Goal: Task Accomplishment & Management: Use online tool/utility

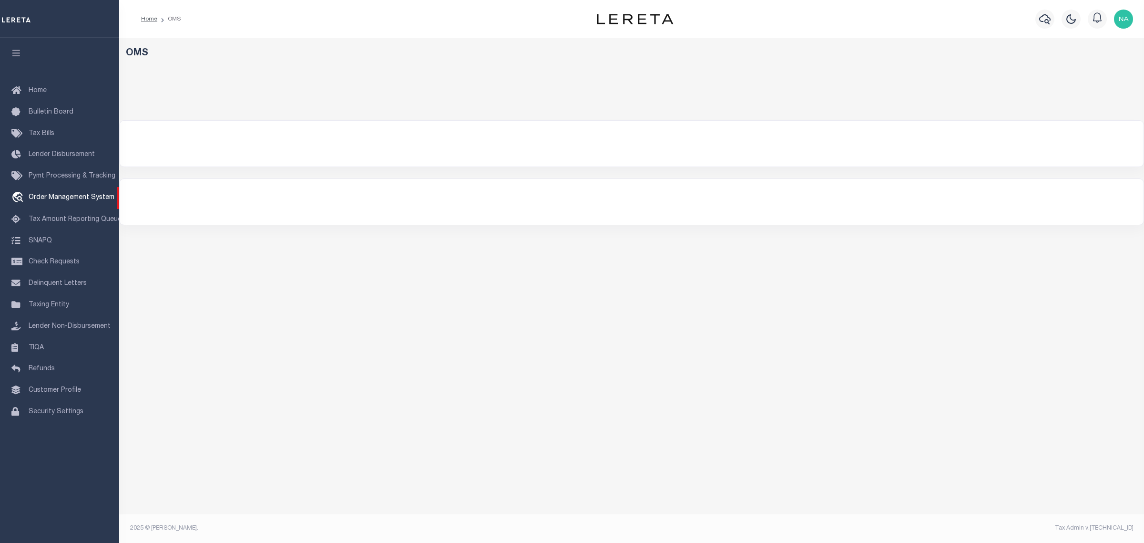
select select "200"
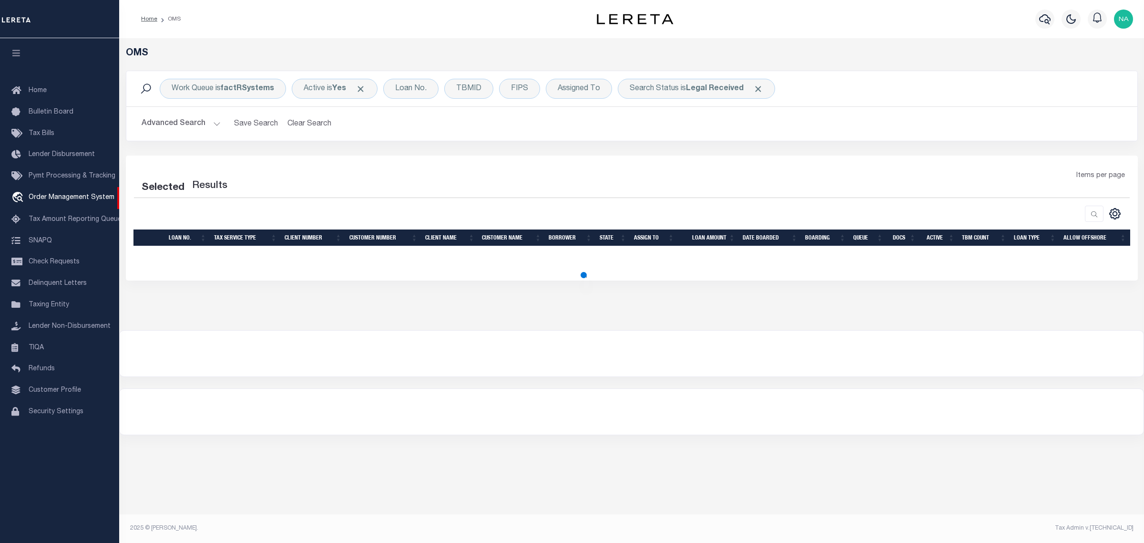
select select "200"
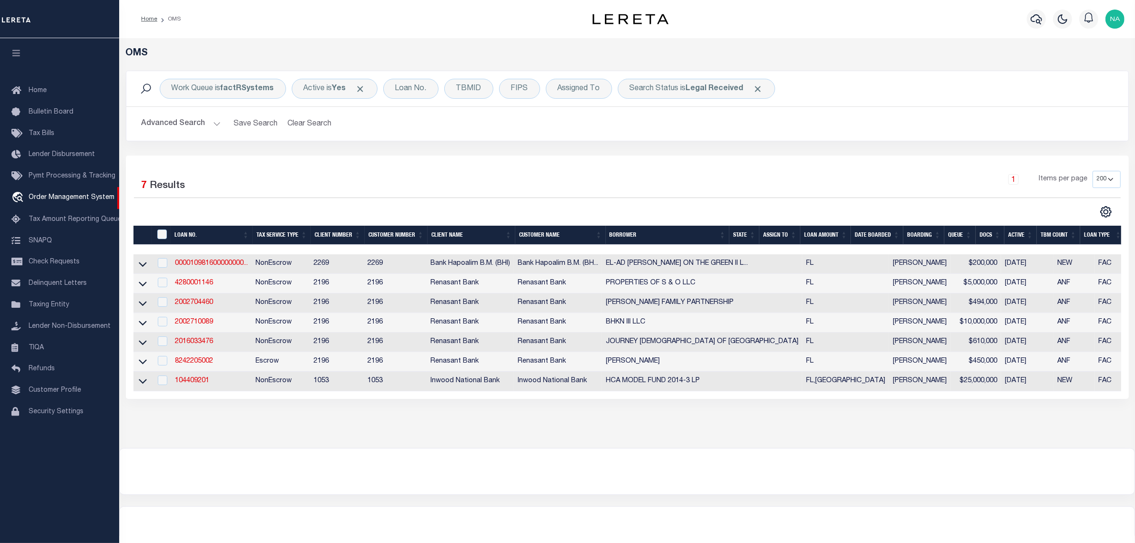
click at [158, 123] on button "Advanced Search" at bounding box center [181, 123] width 79 height 19
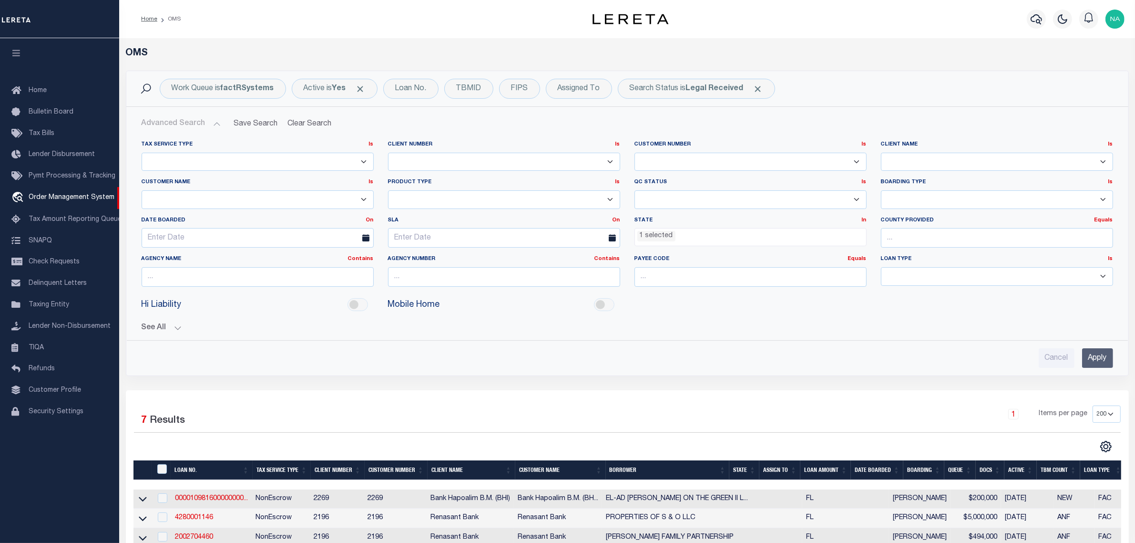
click at [747, 232] on ul "1 selected" at bounding box center [750, 234] width 231 height 13
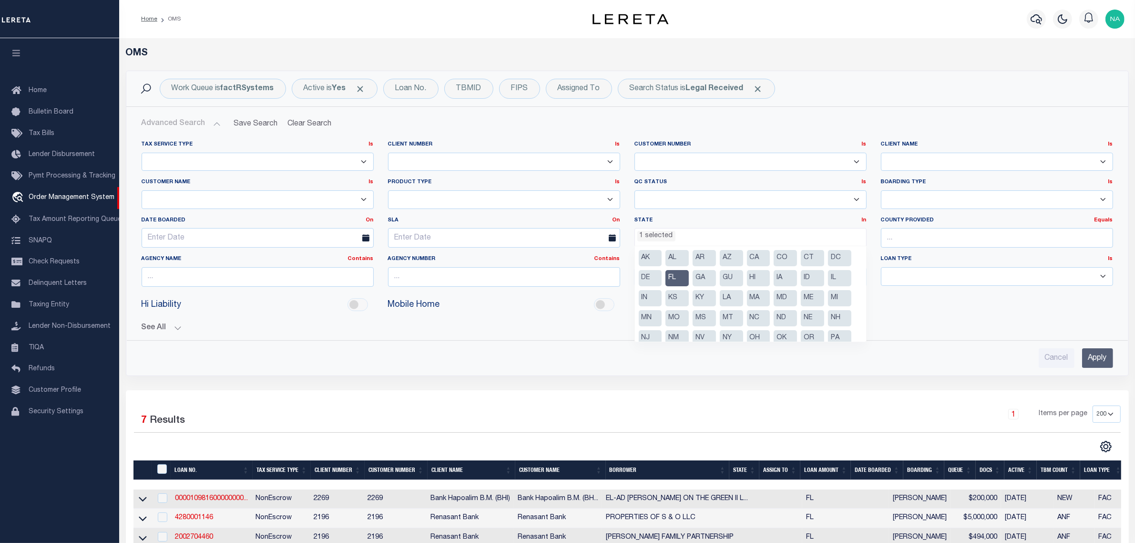
click at [676, 277] on li "FL" at bounding box center [677, 278] width 23 height 16
select select
click at [1031, 320] on div "See All [GEOGRAPHIC_DATA] Contains Contains Is Equals Equals Is" at bounding box center [628, 324] width 972 height 17
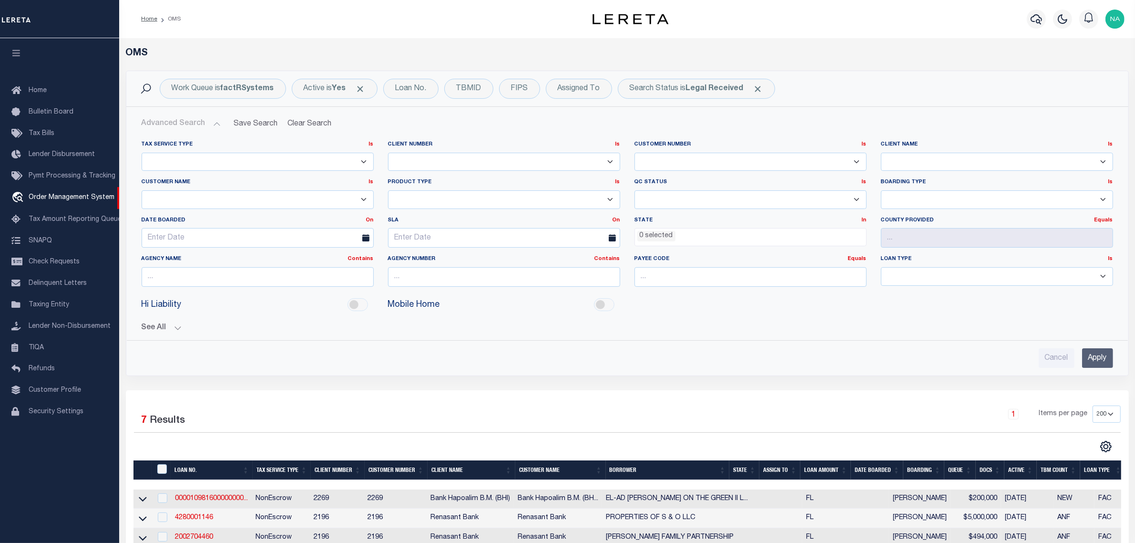
click at [1093, 358] on input "Apply" at bounding box center [1097, 358] width 31 height 20
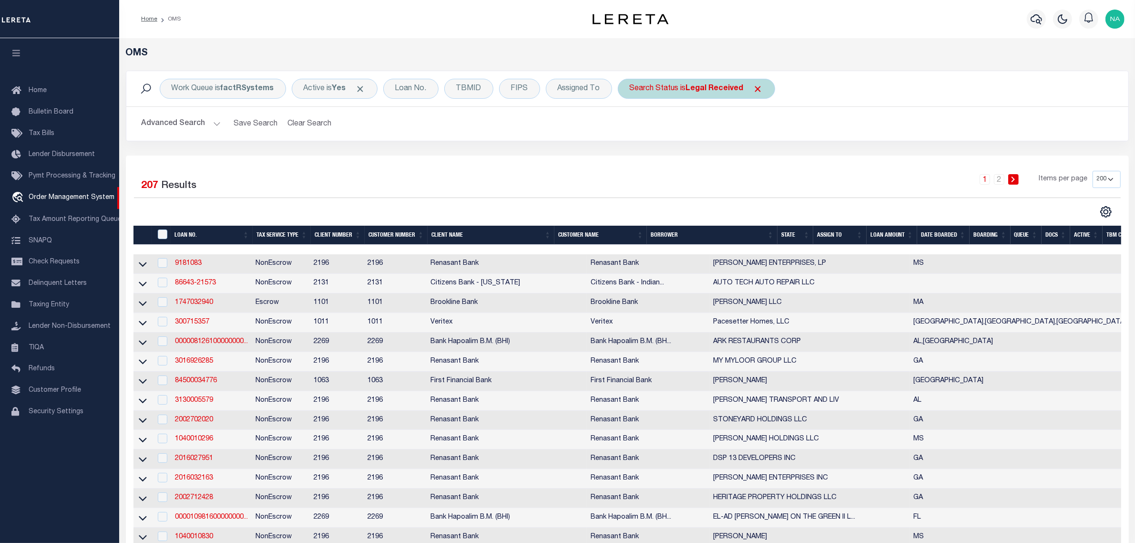
click at [714, 92] on b "Legal Received" at bounding box center [715, 89] width 58 height 8
click at [715, 136] on select "Automated Search Bad Parcel Complete Duplicate Parcel High Dollar Reporting In …" at bounding box center [700, 135] width 140 height 18
select select "IP"
click at [631, 127] on select "Automated Search Bad Parcel Complete Duplicate Parcel High Dollar Reporting In …" at bounding box center [700, 135] width 140 height 18
click at [766, 155] on input "Apply" at bounding box center [756, 156] width 28 height 16
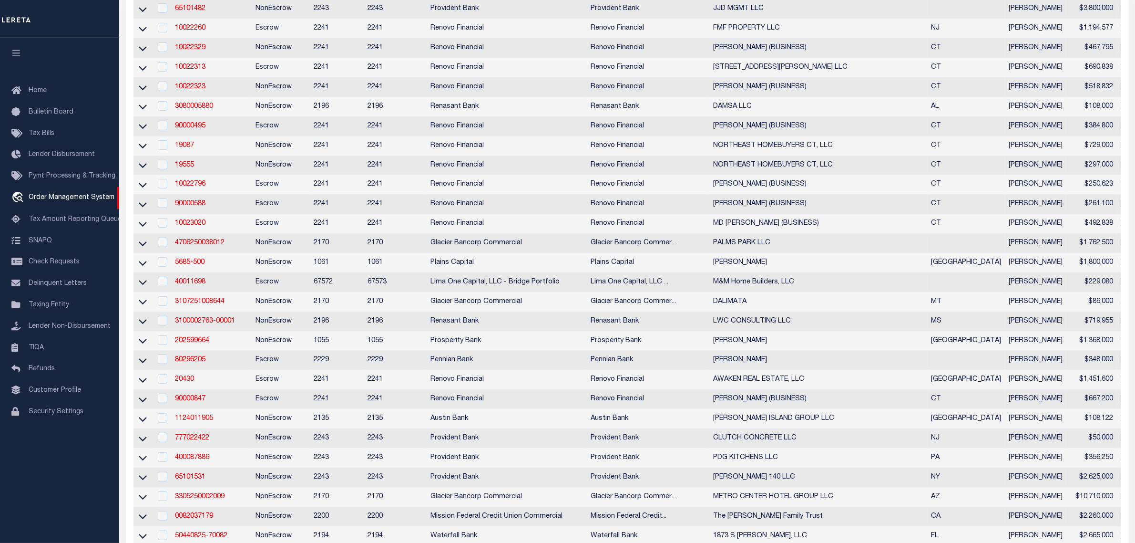
scroll to position [60, 0]
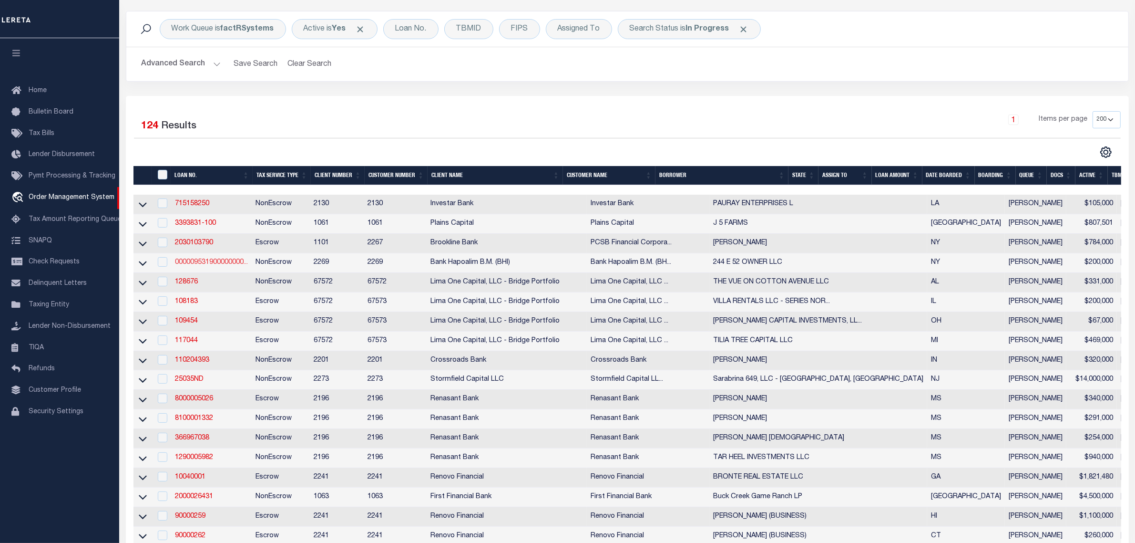
click at [217, 265] on link "000009531900000000..." at bounding box center [211, 262] width 73 height 7
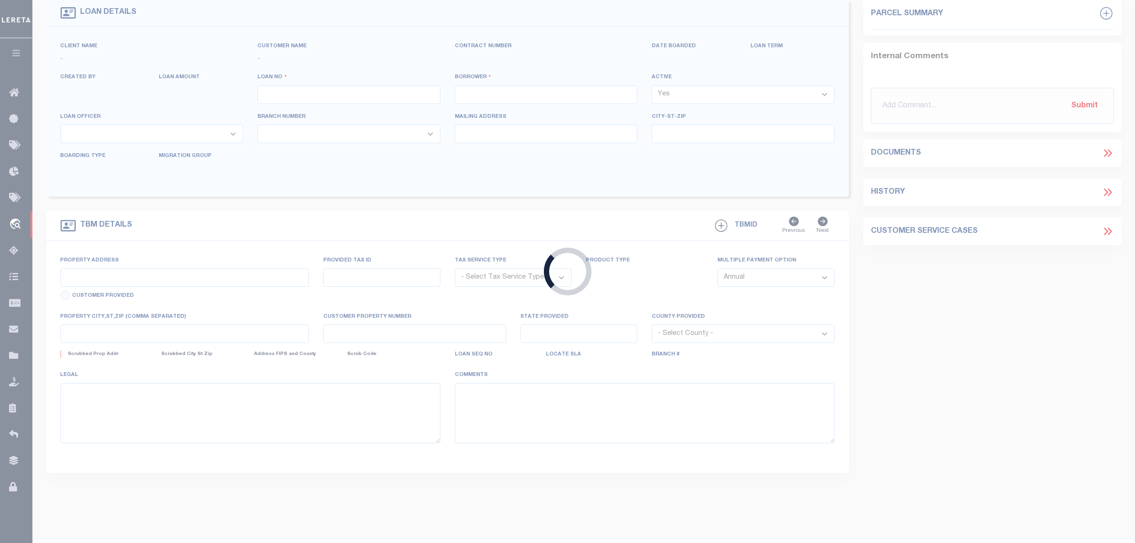
type input "000009531900000000000"
type input "244 E 52 OWNER LLC"
select select
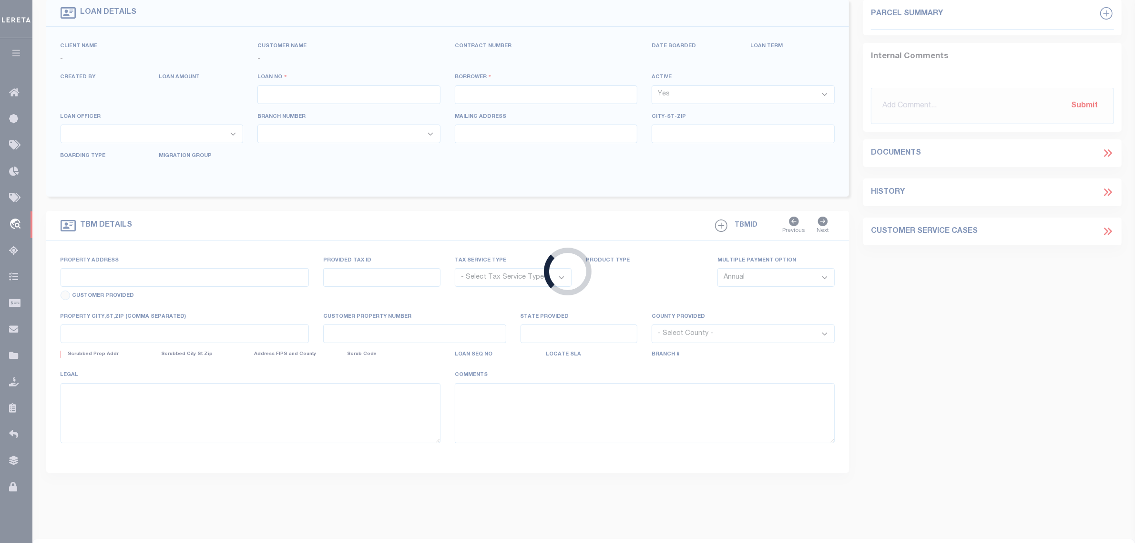
select select "NonEscrow"
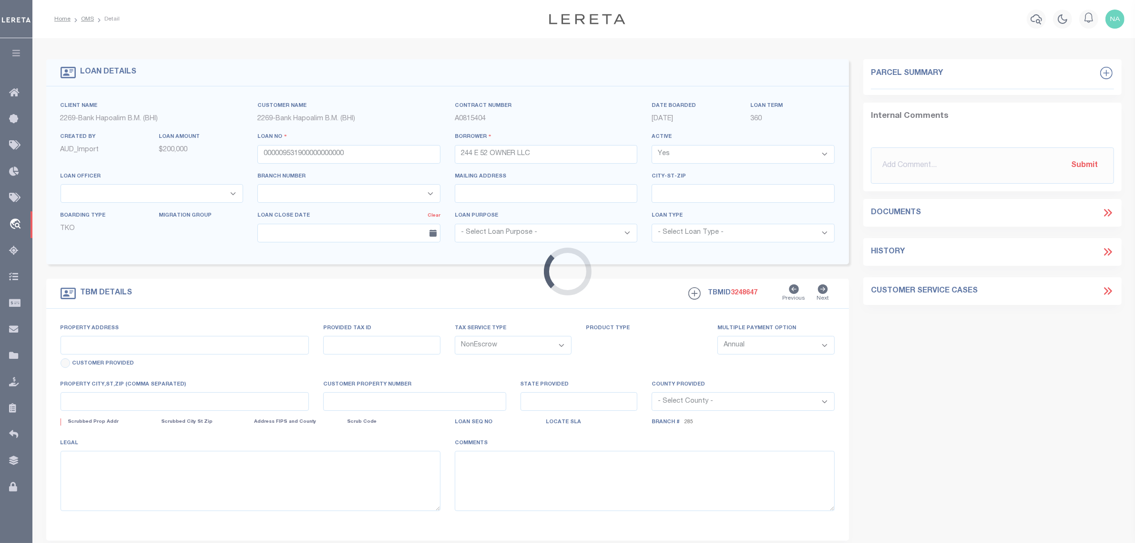
select select "14748"
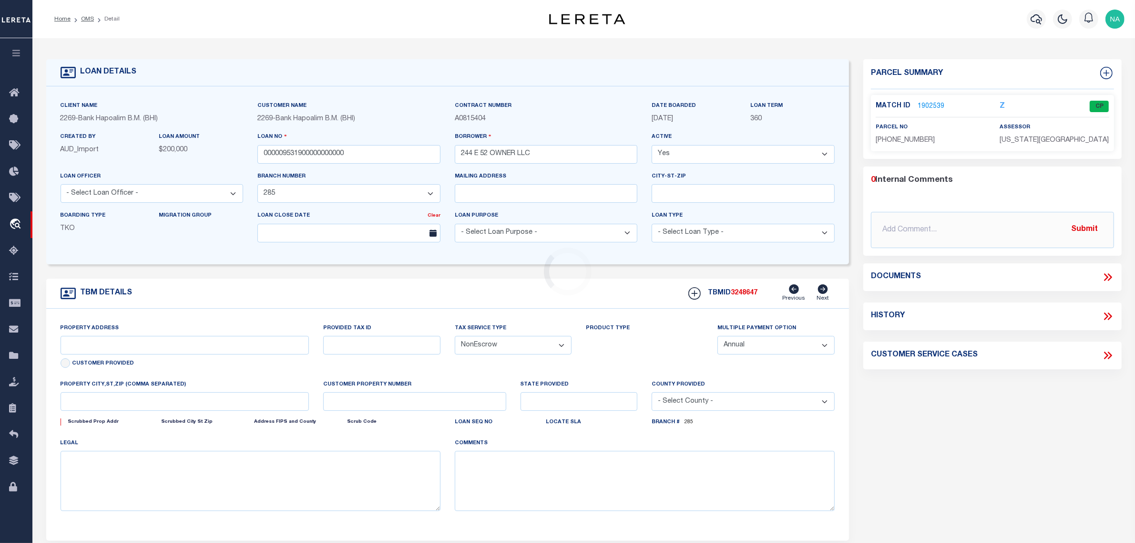
type input "[STREET_ADDRESS]"
type input "01325 0032"
type input "[US_STATE][GEOGRAPHIC_DATA]"
type input "NY"
select select
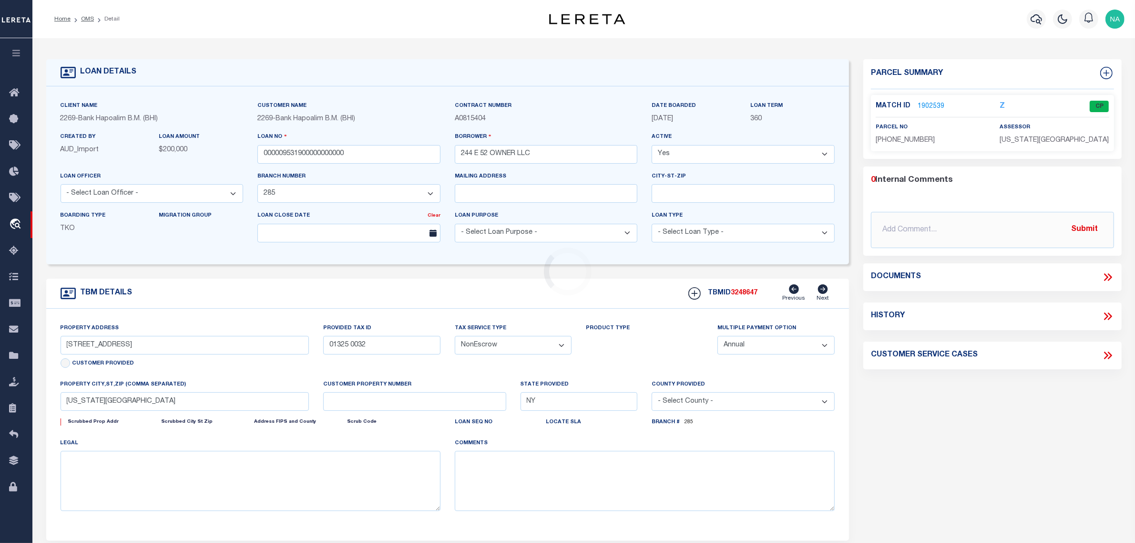
select select
click at [824, 291] on icon at bounding box center [823, 289] width 10 height 10
type input "[STREET_ADDRESS]"
type input "1325/32"
type input "[US_STATE][GEOGRAPHIC_DATA]"
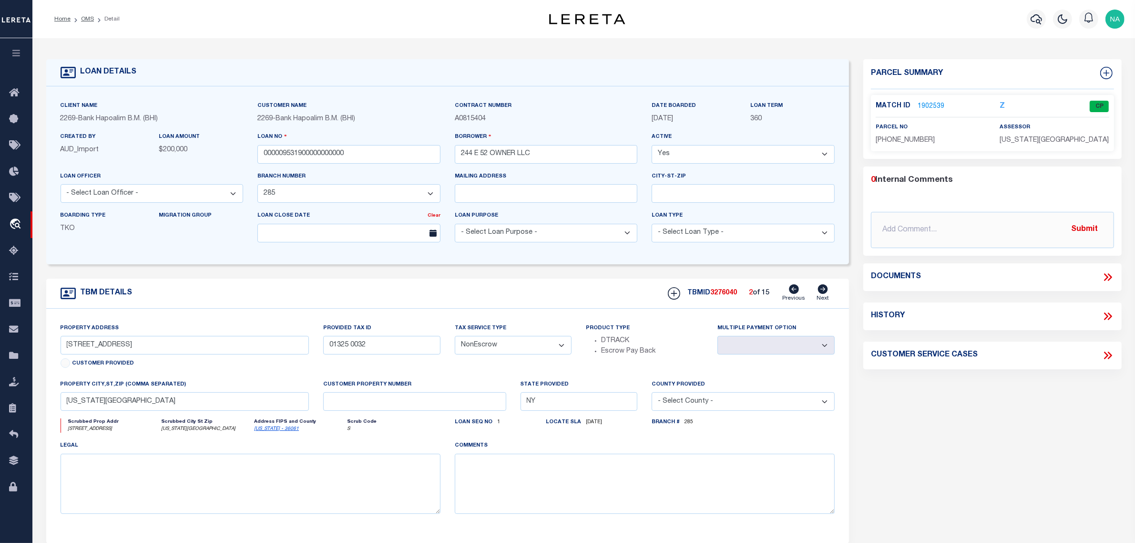
type input "REAL ESTATE UNIMPROVED"
select select
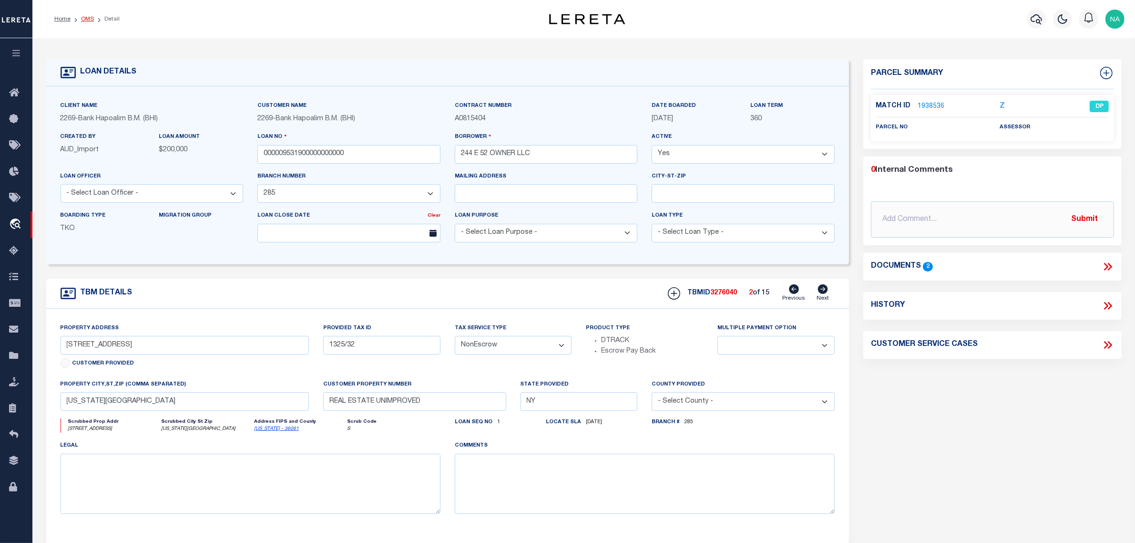
click at [89, 17] on link "OMS" at bounding box center [87, 19] width 13 height 6
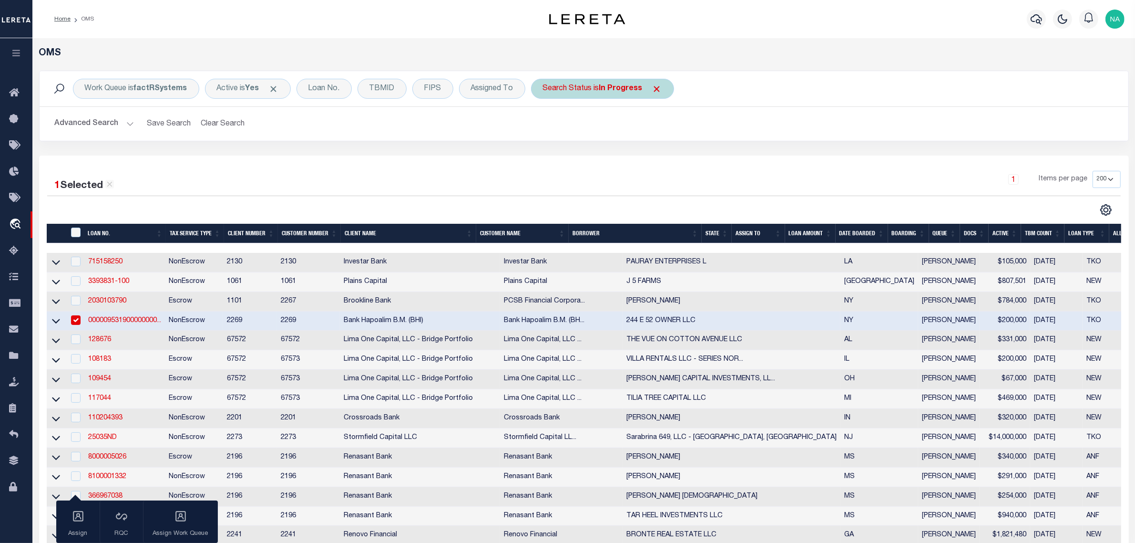
click at [601, 92] on b "In Progress" at bounding box center [620, 89] width 43 height 8
click at [605, 137] on select "Automated Search Bad Parcel Complete Duplicate Parcel High Dollar Reporting In …" at bounding box center [614, 135] width 140 height 18
select select "RD"
click at [544, 127] on select "Automated Search Bad Parcel Complete Duplicate Parcel High Dollar Reporting In …" at bounding box center [614, 135] width 140 height 18
click at [673, 156] on input "Apply" at bounding box center [670, 156] width 28 height 16
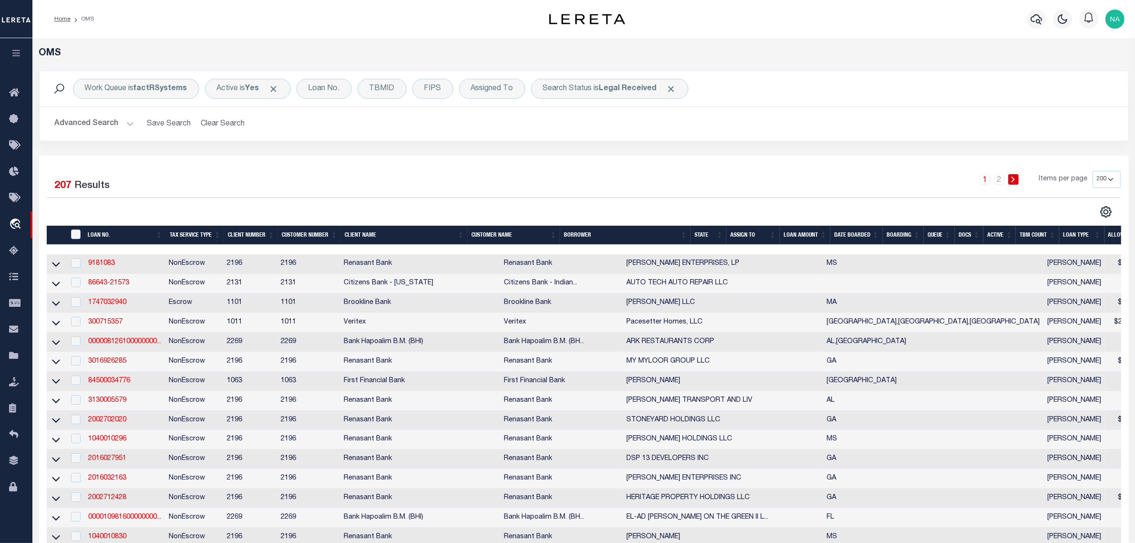
click at [1114, 21] on img "button" at bounding box center [1115, 19] width 19 height 19
click at [1081, 70] on span "Sign out" at bounding box center [1077, 67] width 27 height 7
